Goal: Task Accomplishment & Management: Use online tool/utility

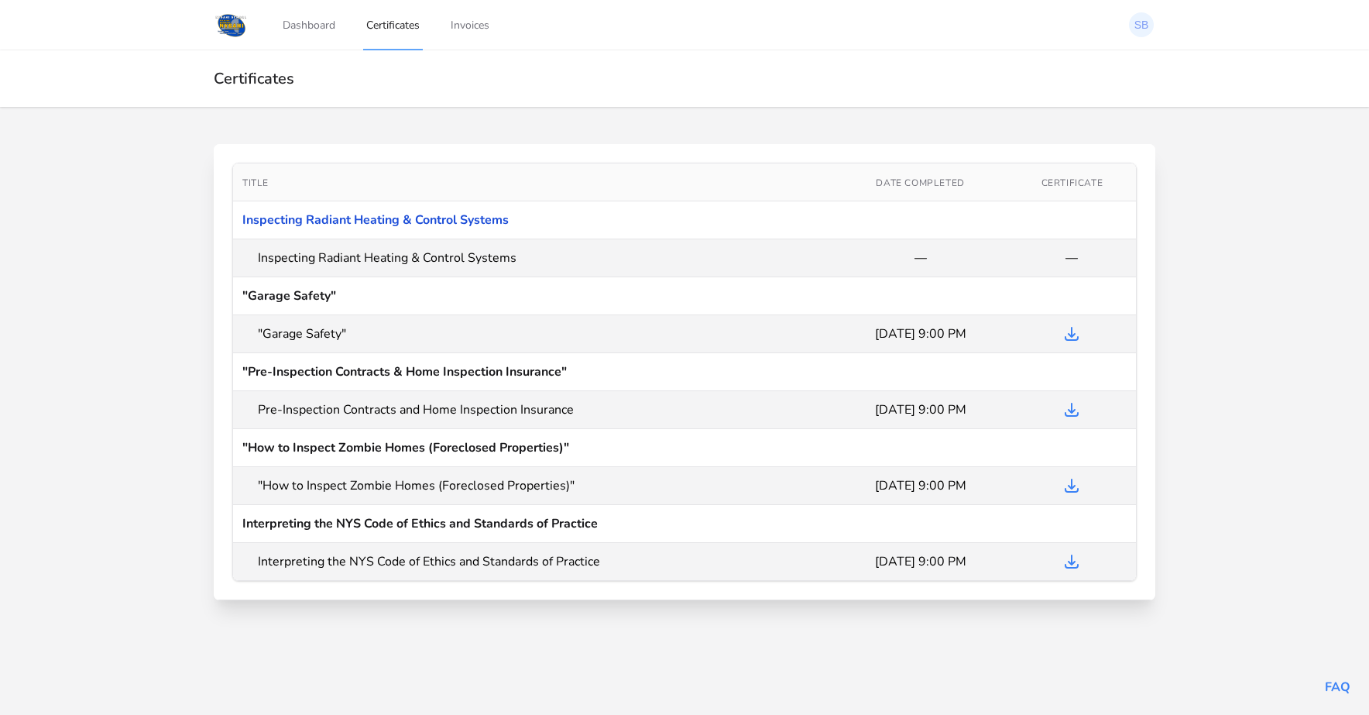
click at [382, 218] on link "Inspecting Radiant Heating & Control Systems" at bounding box center [375, 219] width 266 height 17
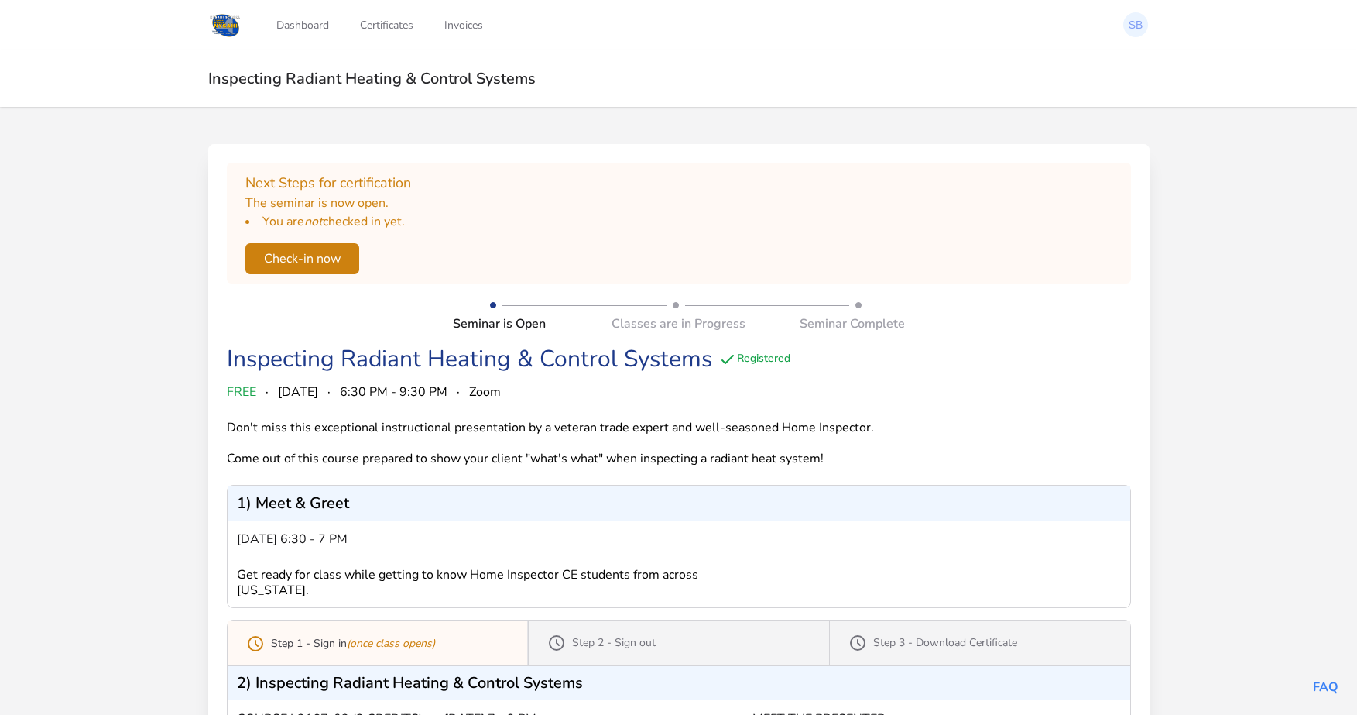
click at [280, 252] on button "Check-in now" at bounding box center [302, 258] width 114 height 31
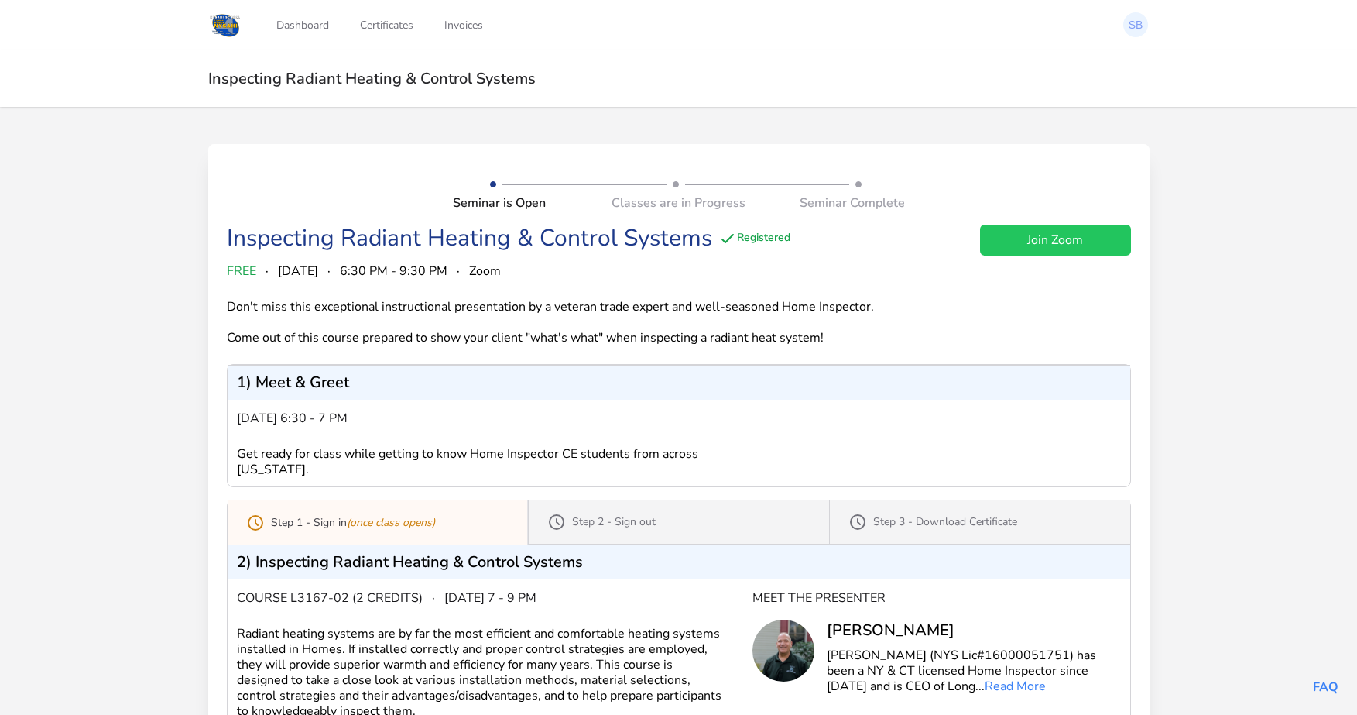
click at [1035, 242] on link "Join Zoom" at bounding box center [1055, 240] width 151 height 31
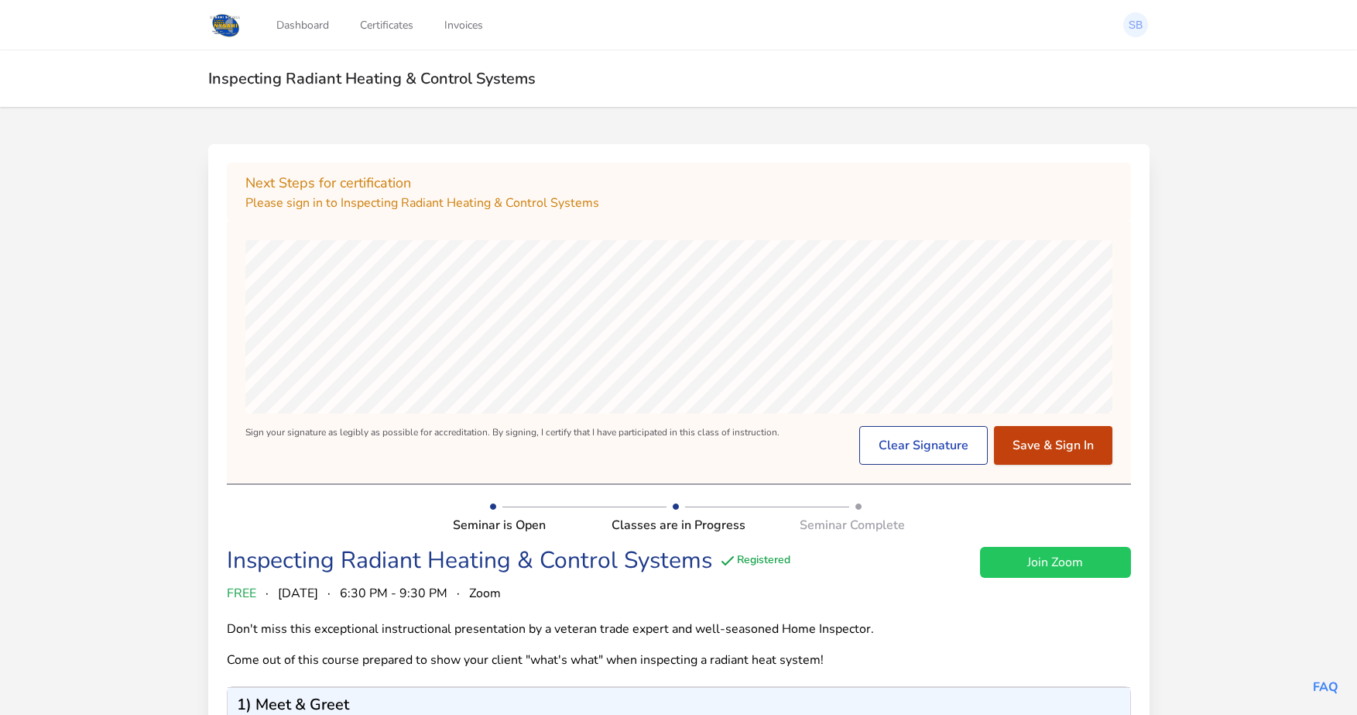
click at [1045, 440] on button "Save & Sign In" at bounding box center [1053, 445] width 118 height 39
